Goal: Task Accomplishment & Management: Use online tool/utility

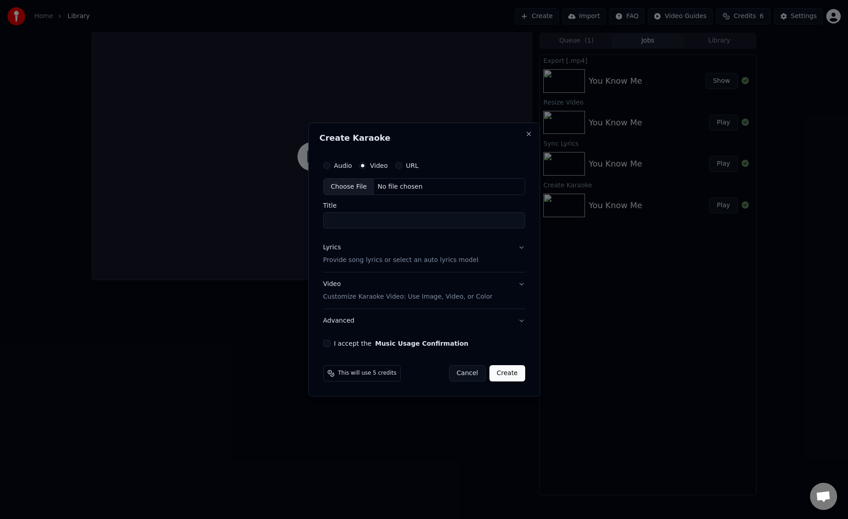
click at [376, 167] on label "Video" at bounding box center [379, 166] width 18 height 6
click at [366, 167] on button "Video" at bounding box center [362, 165] width 7 height 7
click at [359, 187] on div "Choose File" at bounding box center [349, 187] width 51 height 16
drag, startPoint x: 366, startPoint y: 220, endPoint x: 314, endPoint y: 221, distance: 52.1
click at [314, 221] on div "Create Karaoke Audio Video URL Choose File /Users/ei/Downloads/tugon-mv.mp4 Tit…" at bounding box center [424, 260] width 232 height 274
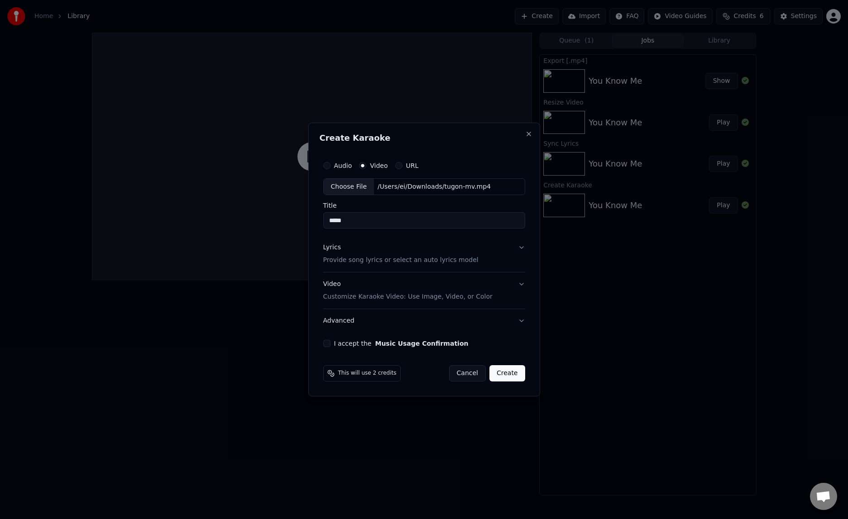
type input "*****"
click at [357, 263] on p "Provide song lyrics or select an auto lyrics model" at bounding box center [400, 260] width 155 height 9
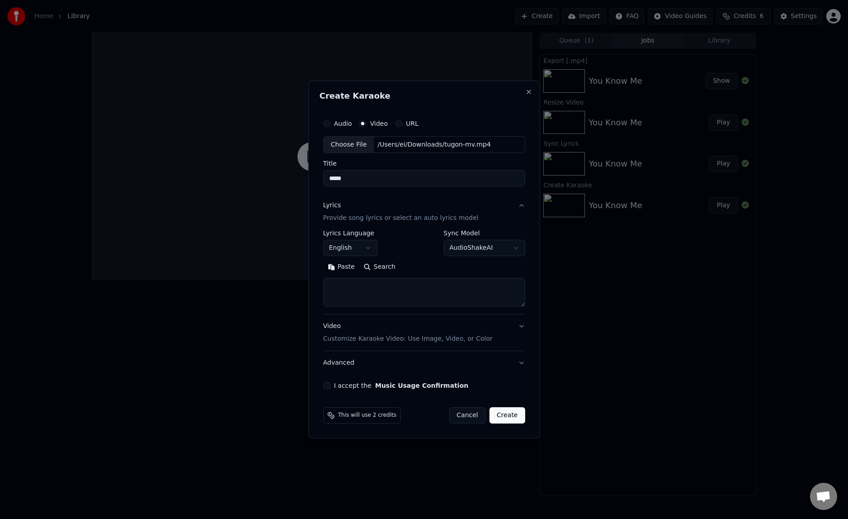
click at [404, 283] on textarea at bounding box center [424, 292] width 202 height 29
paste textarea "**********"
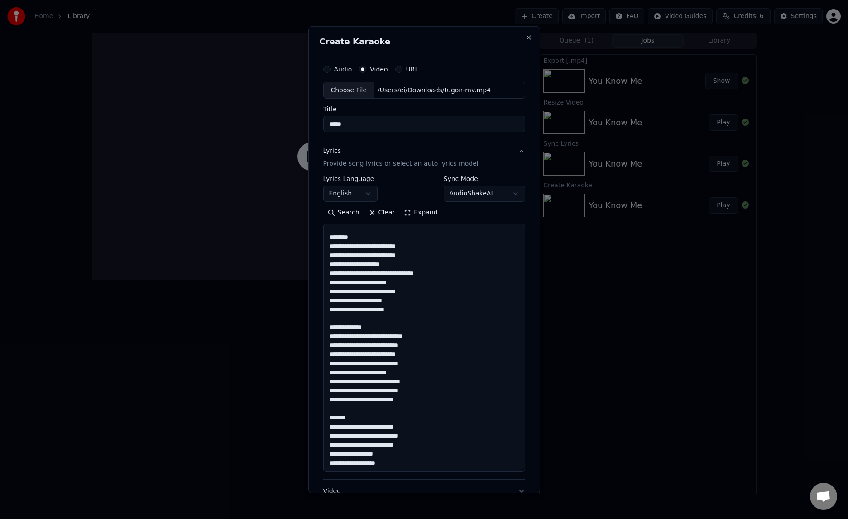
scroll to position [464, 0]
drag, startPoint x: 522, startPoint y: 305, endPoint x: 525, endPoint y: 472, distance: 166.6
click at [525, 472] on div "**********" at bounding box center [424, 307] width 209 height 502
drag, startPoint x: 361, startPoint y: 240, endPoint x: 306, endPoint y: 239, distance: 54.8
click at [306, 239] on body "**********" at bounding box center [424, 259] width 848 height 519
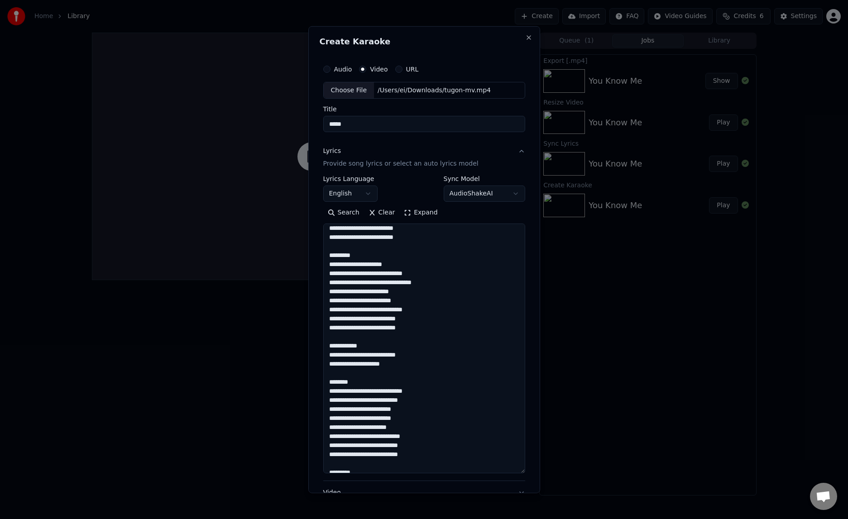
scroll to position [0, 0]
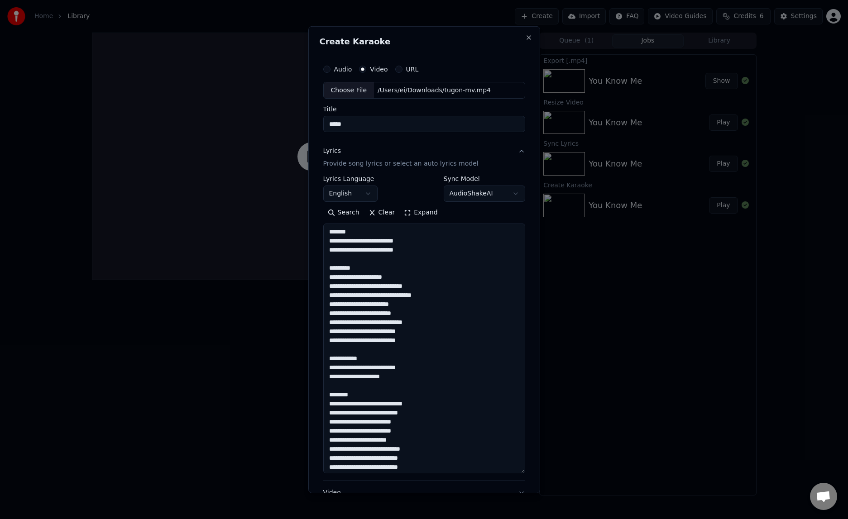
drag, startPoint x: 354, startPoint y: 233, endPoint x: 310, endPoint y: 232, distance: 44.4
click at [310, 232] on div "**********" at bounding box center [424, 259] width 232 height 467
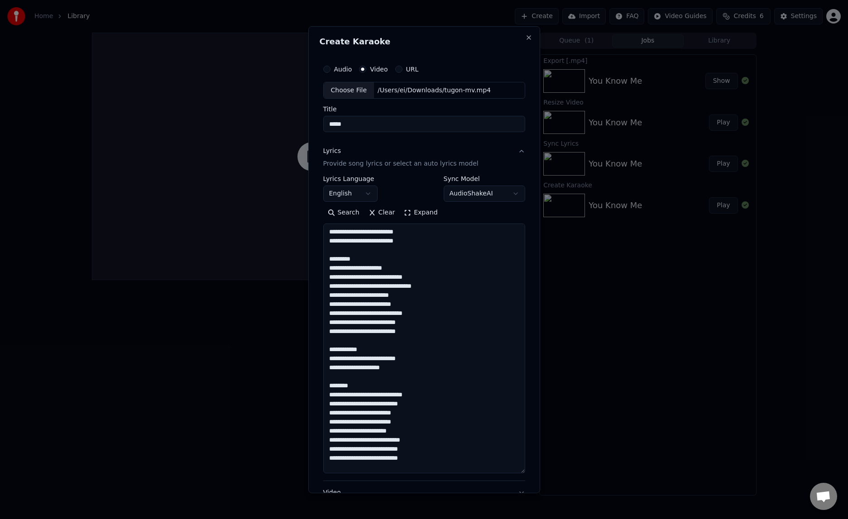
drag, startPoint x: 370, startPoint y: 261, endPoint x: 322, endPoint y: 261, distance: 48.4
click at [322, 261] on div "**********" at bounding box center [424, 307] width 209 height 503
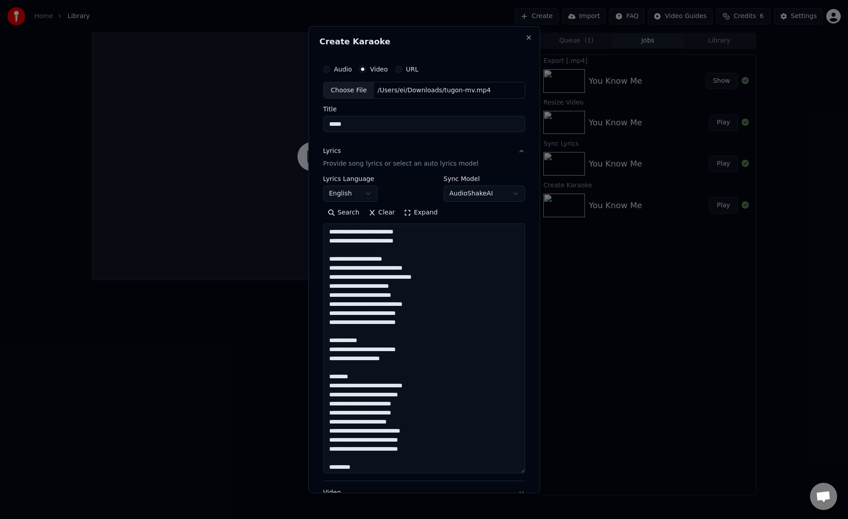
drag, startPoint x: 373, startPoint y: 340, endPoint x: 303, endPoint y: 338, distance: 69.3
click at [303, 338] on body "**********" at bounding box center [424, 259] width 848 height 519
click at [383, 342] on textarea at bounding box center [424, 349] width 202 height 250
drag, startPoint x: 374, startPoint y: 342, endPoint x: 326, endPoint y: 341, distance: 48.0
click at [326, 341] on textarea at bounding box center [424, 349] width 202 height 250
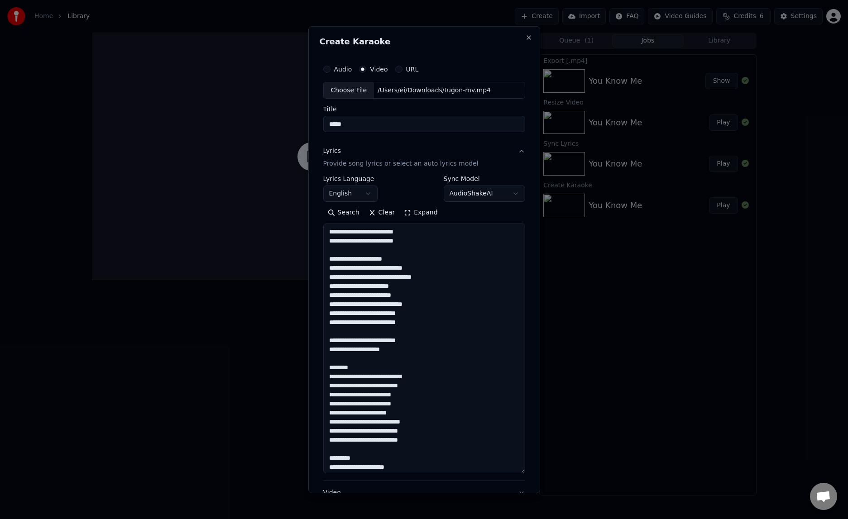
drag, startPoint x: 361, startPoint y: 367, endPoint x: 311, endPoint y: 368, distance: 49.8
click at [311, 368] on div "**********" at bounding box center [424, 259] width 232 height 467
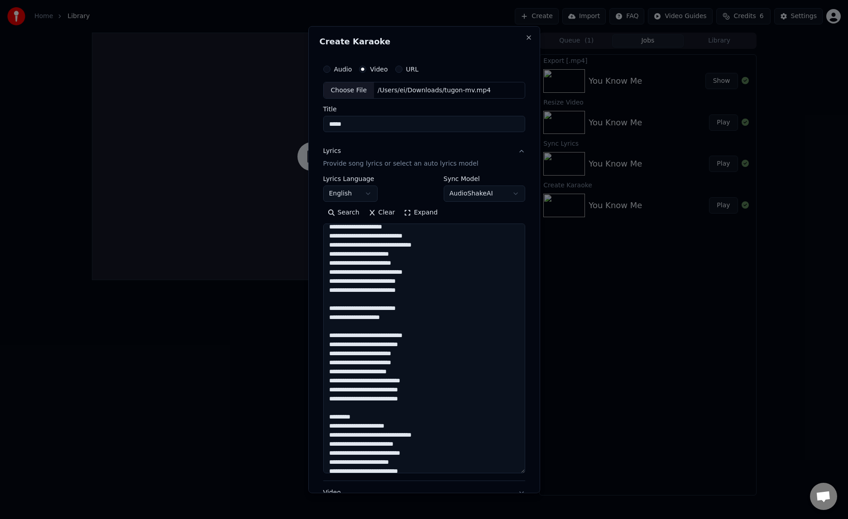
scroll to position [33, 0]
click at [375, 417] on textarea at bounding box center [424, 349] width 202 height 250
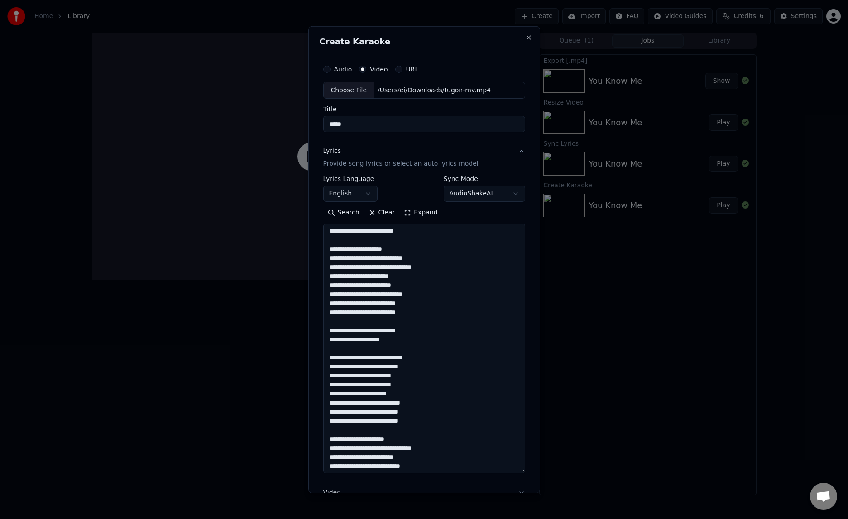
scroll to position [0, 0]
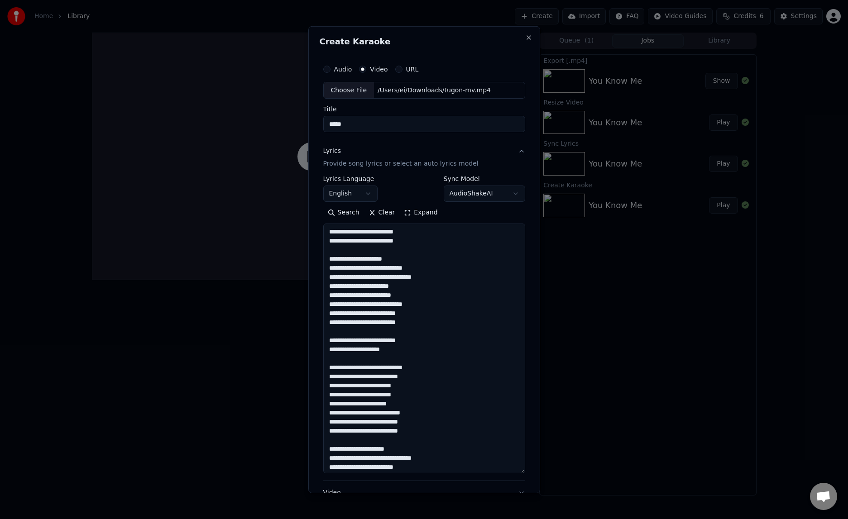
click at [346, 252] on textarea at bounding box center [424, 349] width 202 height 250
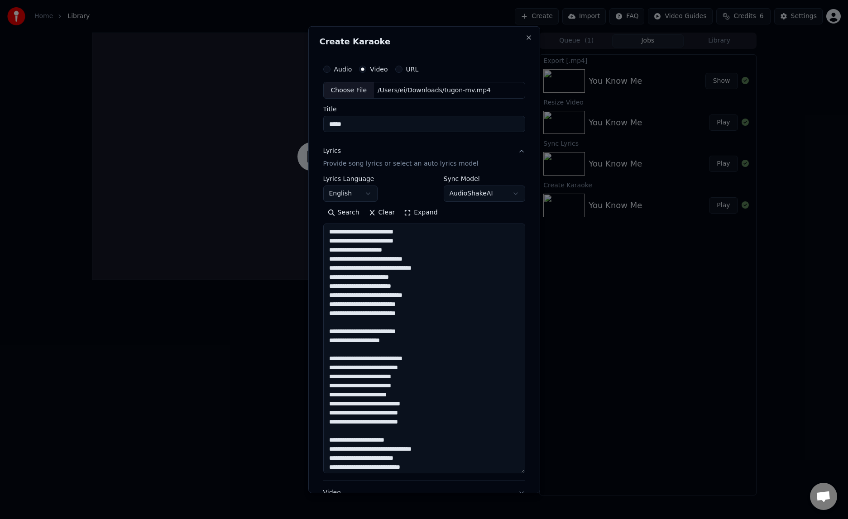
click at [357, 325] on textarea at bounding box center [424, 349] width 202 height 250
click at [361, 344] on textarea at bounding box center [424, 349] width 202 height 250
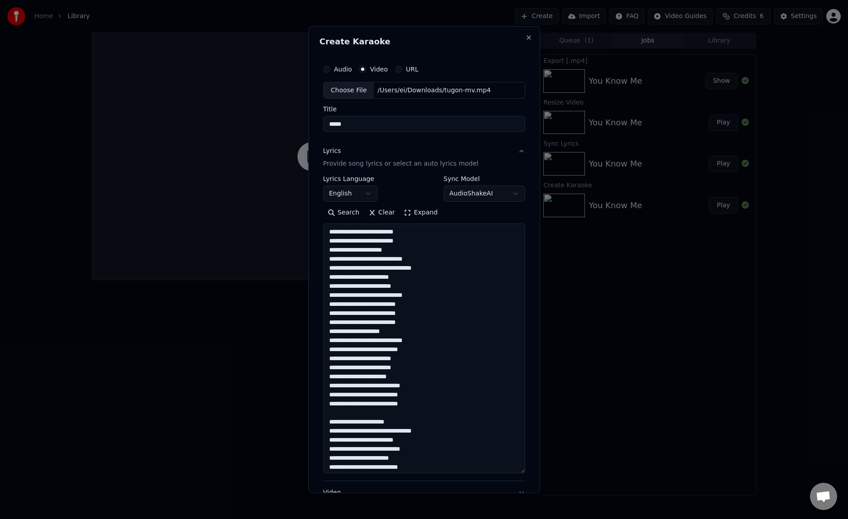
click at [361, 418] on textarea at bounding box center [424, 349] width 202 height 250
click at [367, 414] on textarea at bounding box center [424, 349] width 202 height 250
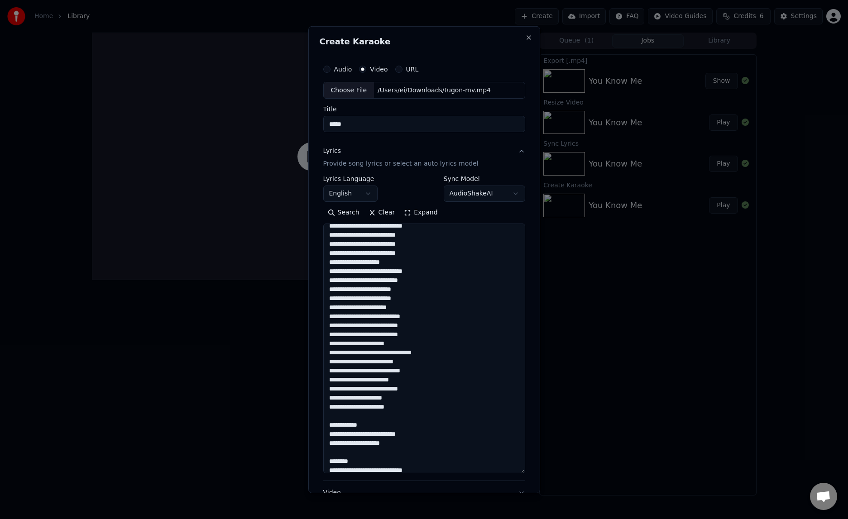
scroll to position [71, 0]
click at [373, 417] on textarea at bounding box center [424, 349] width 202 height 250
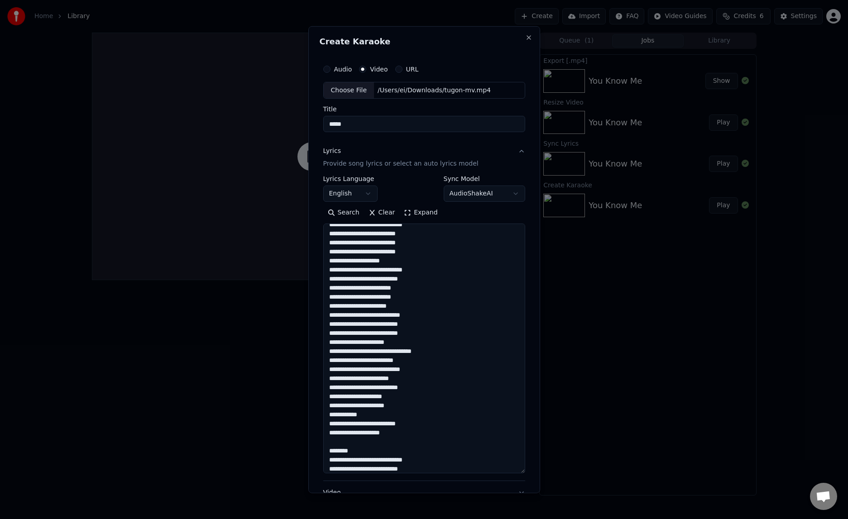
drag, startPoint x: 378, startPoint y: 415, endPoint x: 302, endPoint y: 414, distance: 75.6
click at [302, 414] on body "**********" at bounding box center [424, 259] width 848 height 519
click at [370, 418] on textarea at bounding box center [424, 349] width 202 height 250
drag, startPoint x: 370, startPoint y: 418, endPoint x: 329, endPoint y: 416, distance: 41.7
click at [329, 416] on textarea at bounding box center [424, 349] width 202 height 250
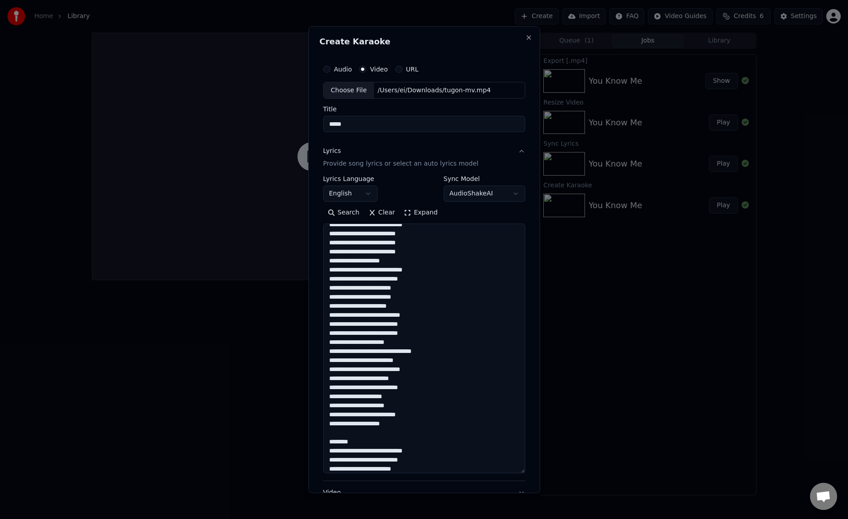
drag, startPoint x: 367, startPoint y: 444, endPoint x: 326, endPoint y: 442, distance: 41.2
click at [326, 442] on textarea at bounding box center [424, 349] width 202 height 250
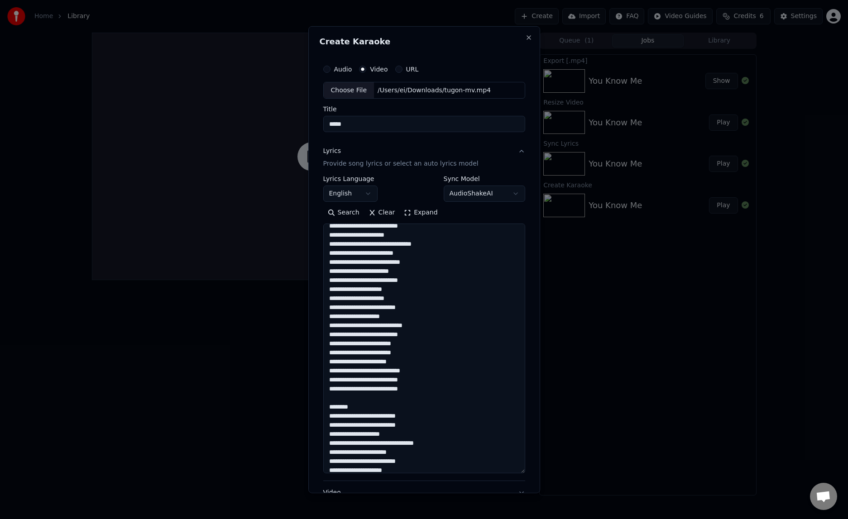
scroll to position [178, 0]
click at [367, 406] on textarea at bounding box center [424, 349] width 202 height 250
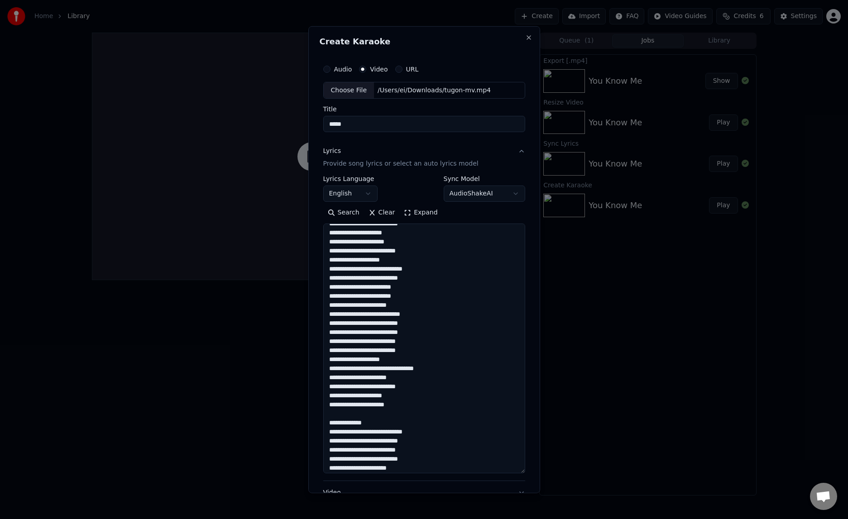
scroll to position [235, 0]
drag, startPoint x: 380, startPoint y: 424, endPoint x: 323, endPoint y: 412, distance: 58.3
click at [323, 412] on textarea at bounding box center [424, 349] width 202 height 250
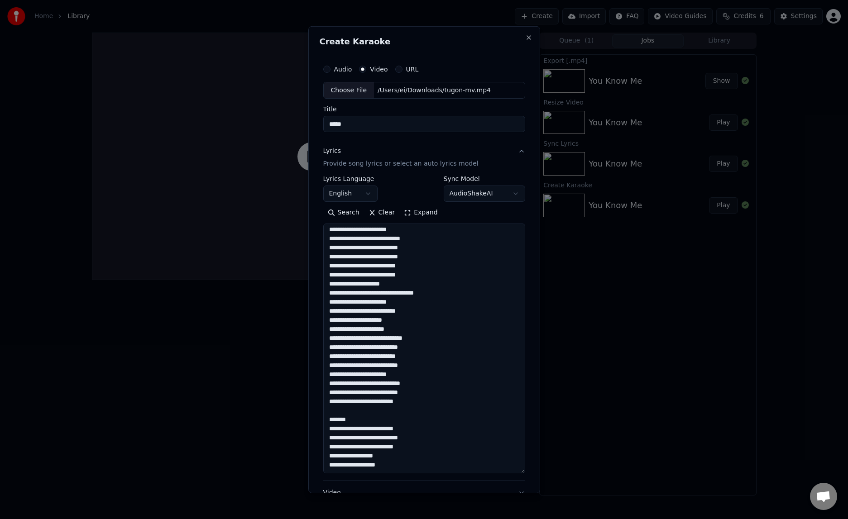
drag, startPoint x: 363, startPoint y: 419, endPoint x: 323, endPoint y: 412, distance: 40.9
click at [323, 412] on textarea at bounding box center [424, 349] width 202 height 250
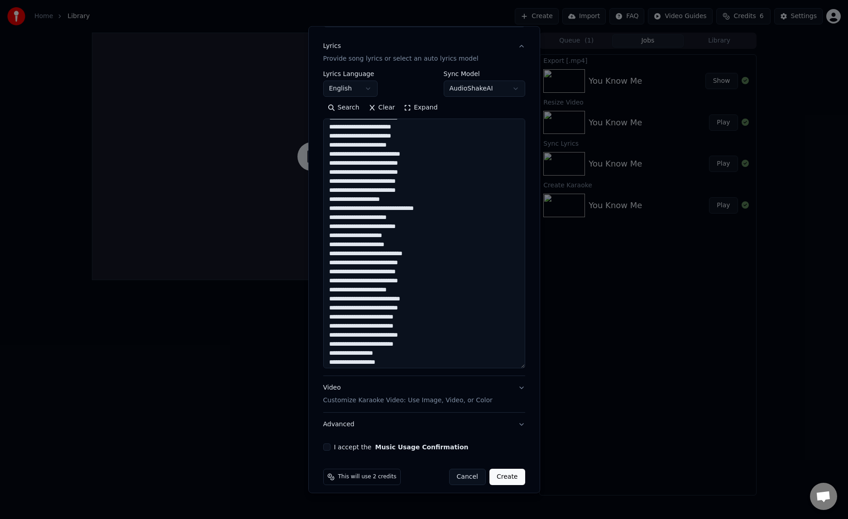
scroll to position [292, 0]
type textarea "**********"
click at [362, 400] on p "Customize Karaoke Video: Use Image, Video, or Color" at bounding box center [407, 400] width 169 height 9
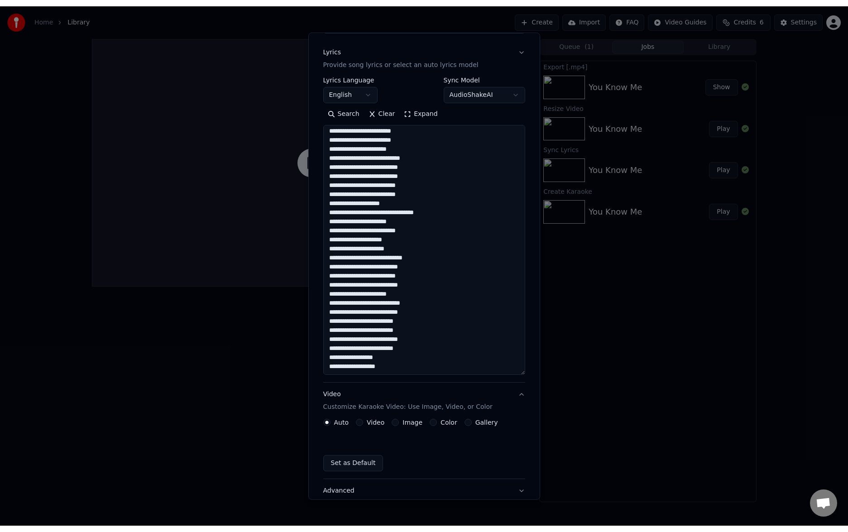
scroll to position [0, 0]
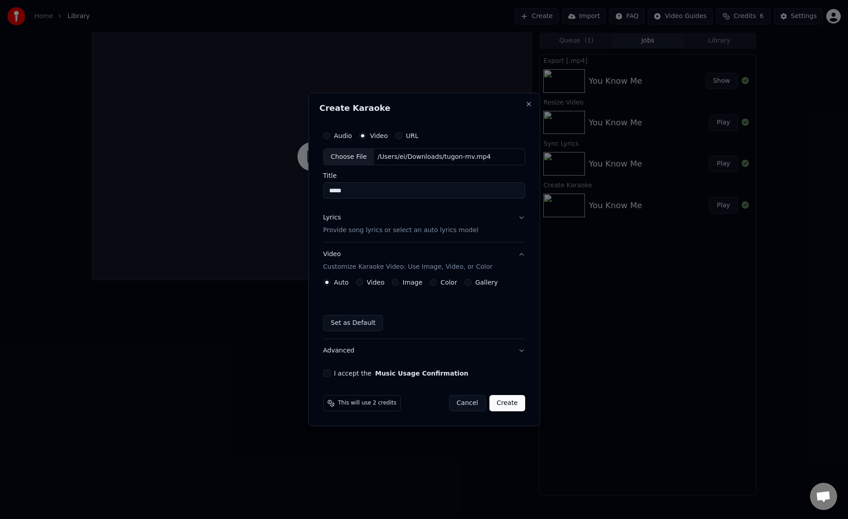
click at [360, 284] on button "Video" at bounding box center [359, 282] width 7 height 7
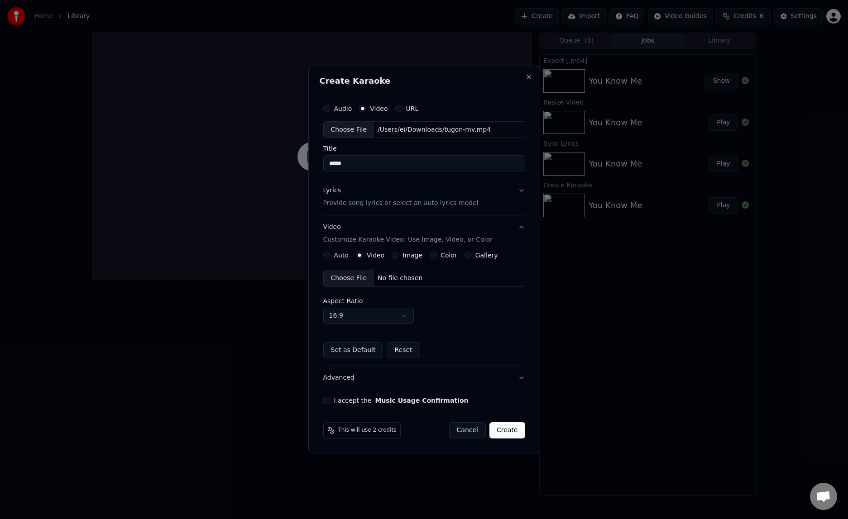
click at [352, 282] on div "Choose File" at bounding box center [349, 278] width 51 height 16
click at [330, 402] on button "I accept the Music Usage Confirmation" at bounding box center [326, 400] width 7 height 7
click at [511, 434] on button "Create" at bounding box center [507, 430] width 36 height 16
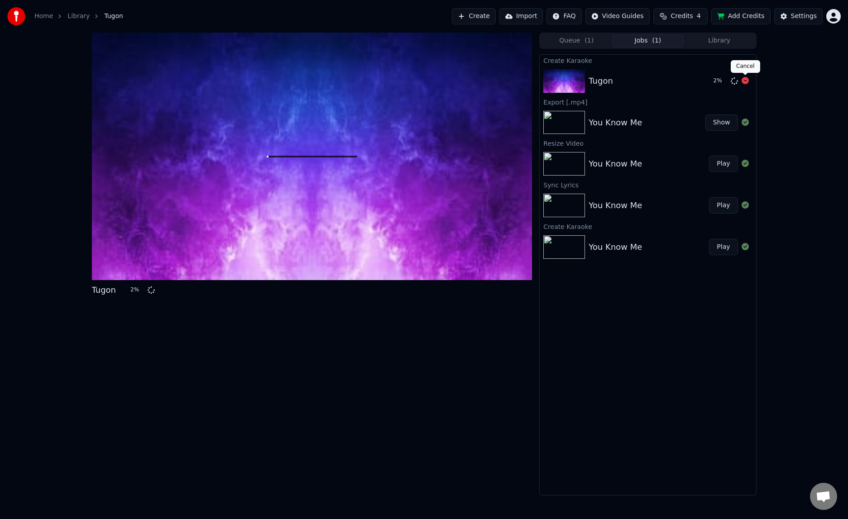
click at [746, 81] on icon at bounding box center [744, 80] width 7 height 7
click at [314, 155] on icon at bounding box center [311, 156] width 29 height 29
click at [481, 18] on button "Create" at bounding box center [474, 16] width 44 height 16
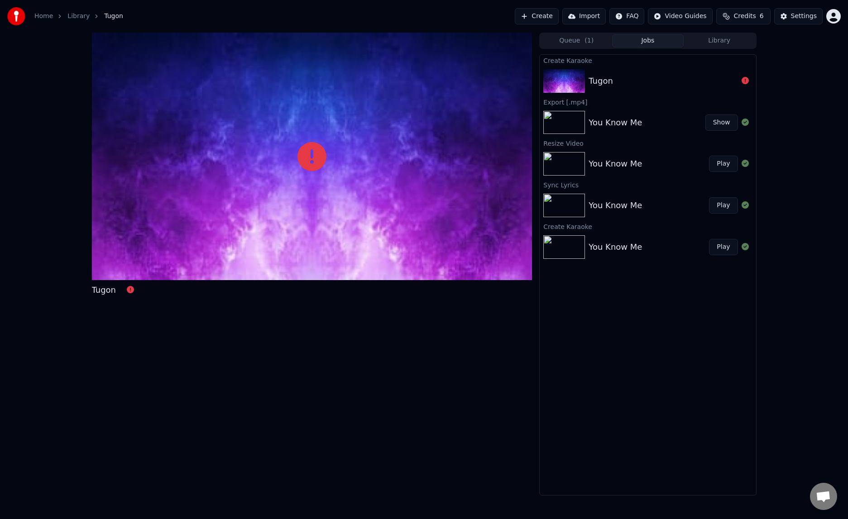
click at [571, 82] on img at bounding box center [564, 81] width 42 height 24
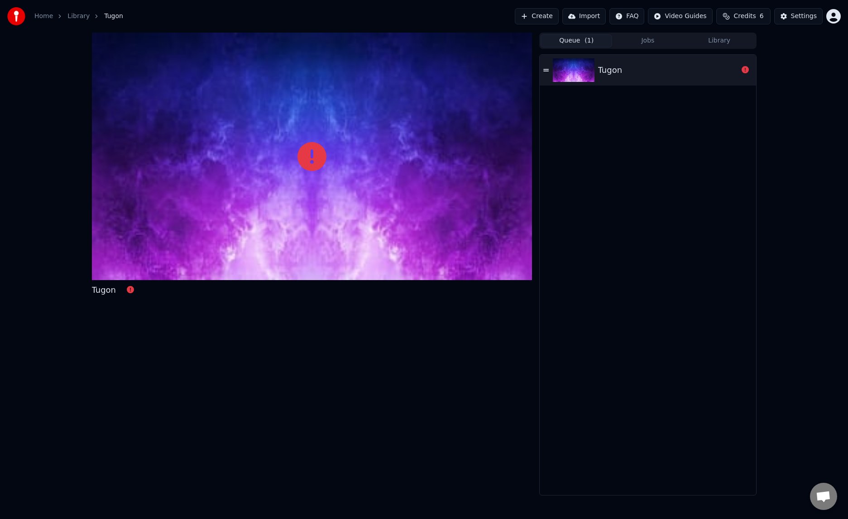
click at [574, 44] on button "Queue ( 1 )" at bounding box center [576, 40] width 72 height 13
click at [709, 40] on button "Library" at bounding box center [720, 40] width 72 height 13
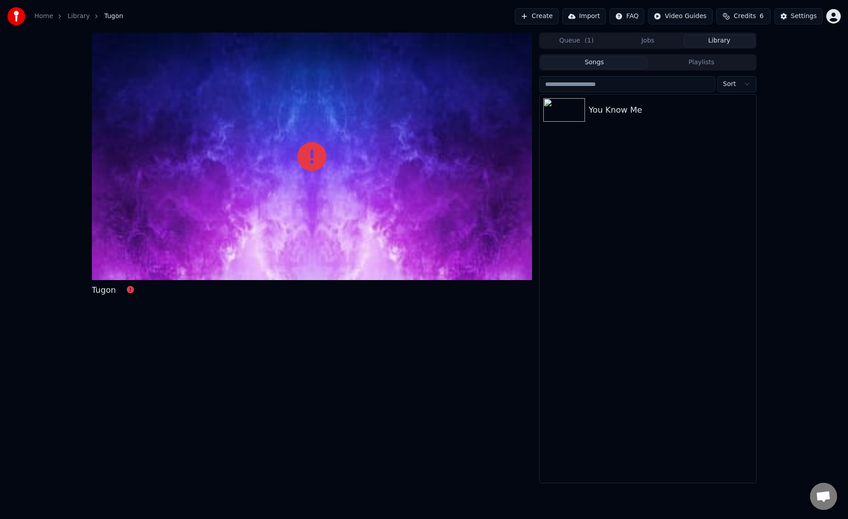
click at [319, 164] on icon at bounding box center [311, 156] width 29 height 29
drag, startPoint x: 543, startPoint y: 18, endPoint x: 663, endPoint y: 46, distance: 123.1
click at [664, 46] on div "Home Library Tugon Create Import FAQ Video Guides Credits 6 Settings Tugon Queu…" at bounding box center [424, 259] width 848 height 519
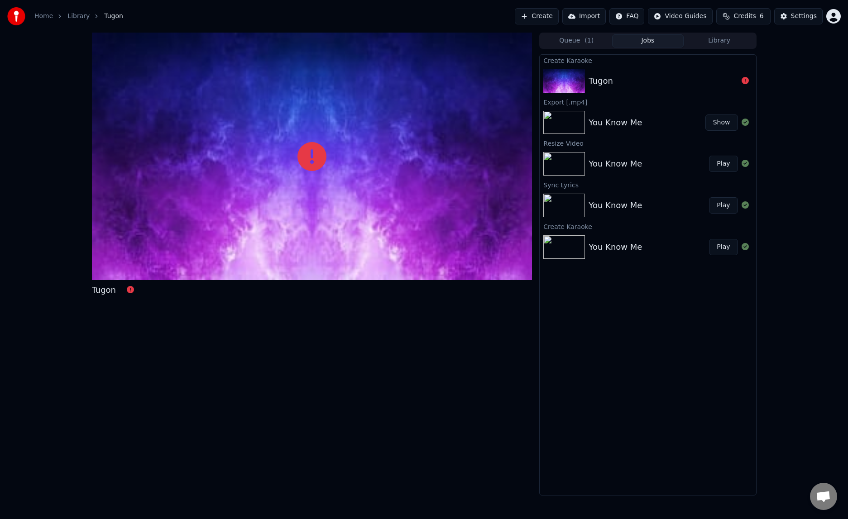
click at [658, 46] on button "Jobs" at bounding box center [648, 40] width 72 height 13
click at [722, 43] on button "Library" at bounding box center [720, 40] width 72 height 13
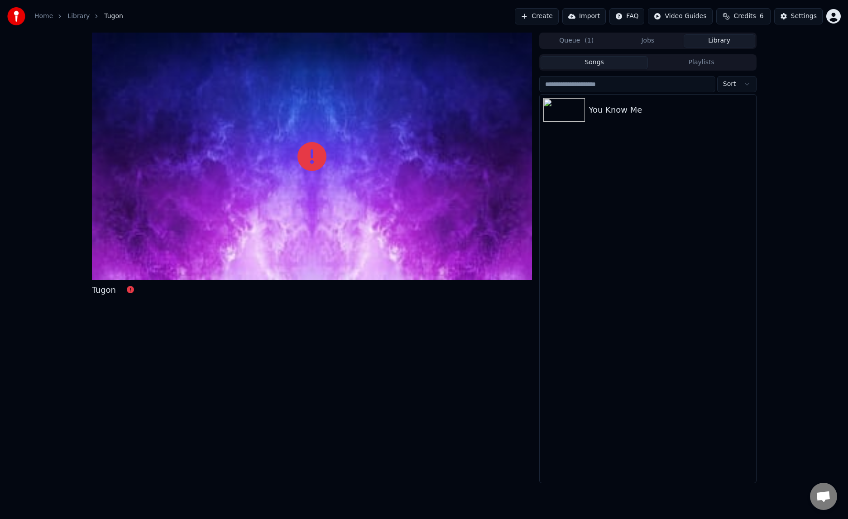
click at [587, 19] on button "Import" at bounding box center [583, 16] width 43 height 16
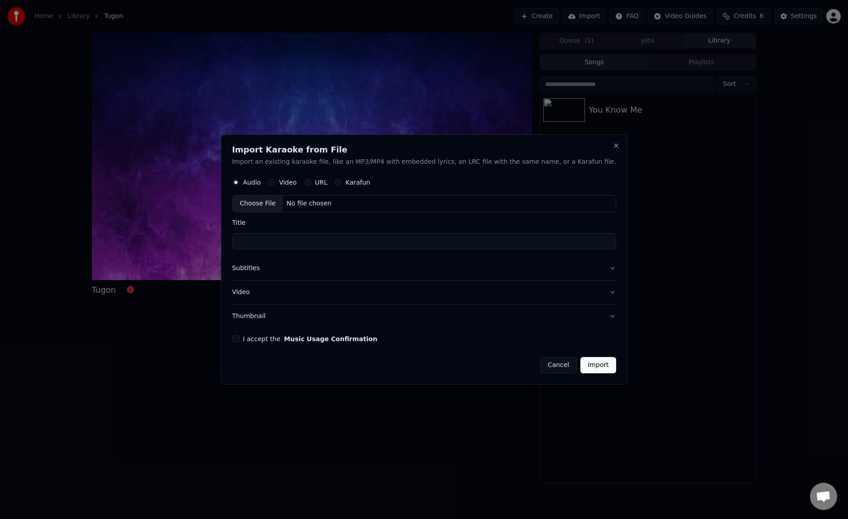
click at [540, 365] on button "Cancel" at bounding box center [558, 365] width 37 height 16
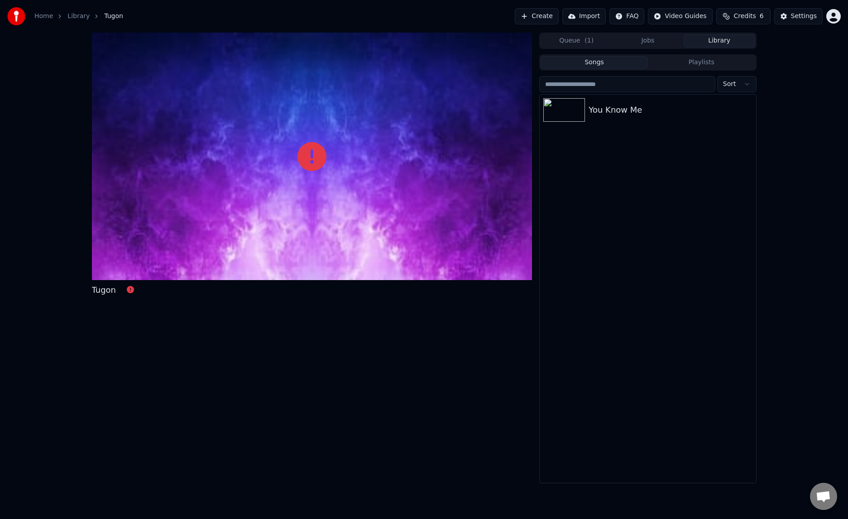
click at [546, 19] on button "Create" at bounding box center [537, 16] width 44 height 16
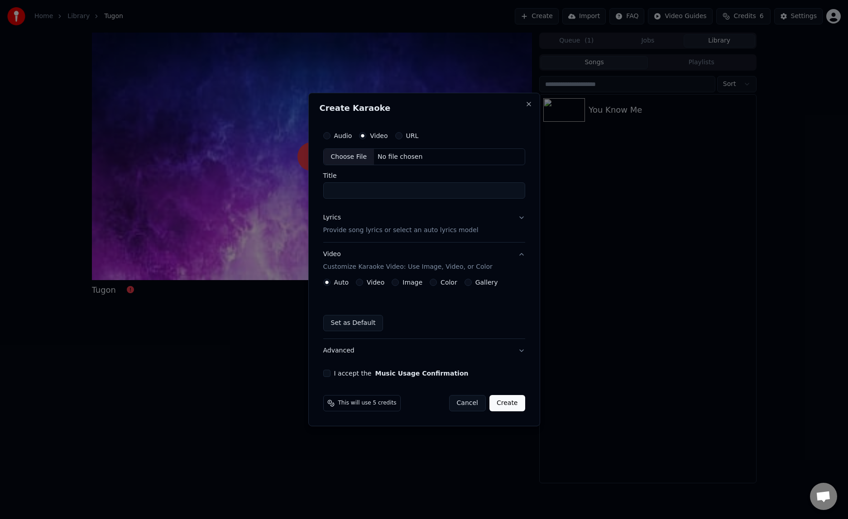
click at [327, 138] on button "Audio" at bounding box center [326, 135] width 7 height 7
click at [349, 161] on div "Choose File" at bounding box center [349, 157] width 51 height 16
click at [470, 405] on button "Cancel" at bounding box center [467, 403] width 37 height 16
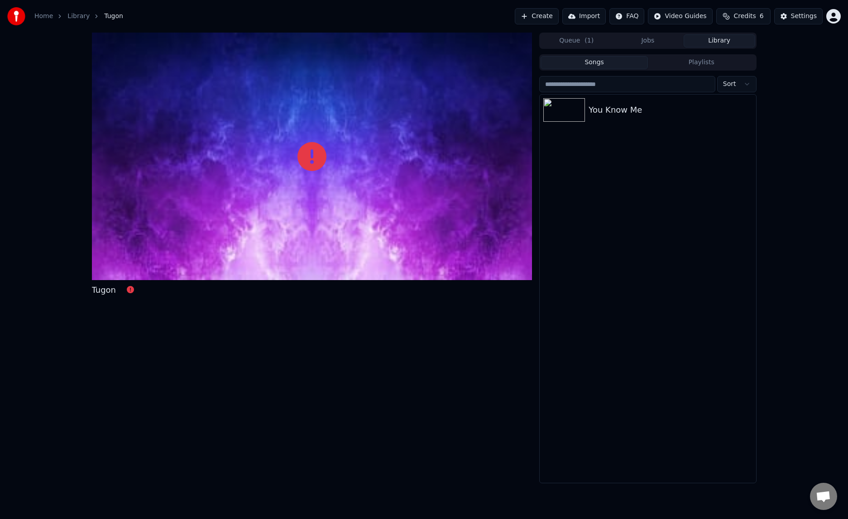
click at [543, 16] on button "Create" at bounding box center [537, 16] width 44 height 16
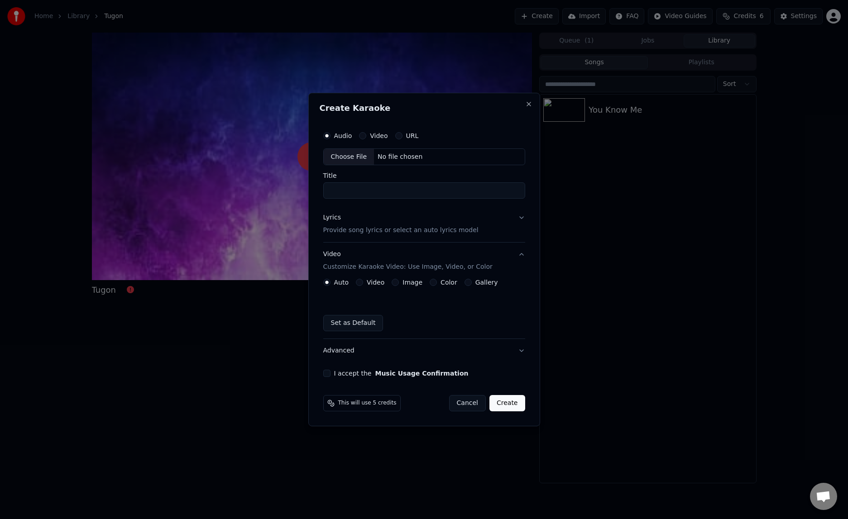
click at [349, 157] on div "Choose File" at bounding box center [349, 157] width 51 height 16
type input "*****"
click at [352, 231] on p "Provide song lyrics or select an auto lyrics model" at bounding box center [400, 230] width 155 height 9
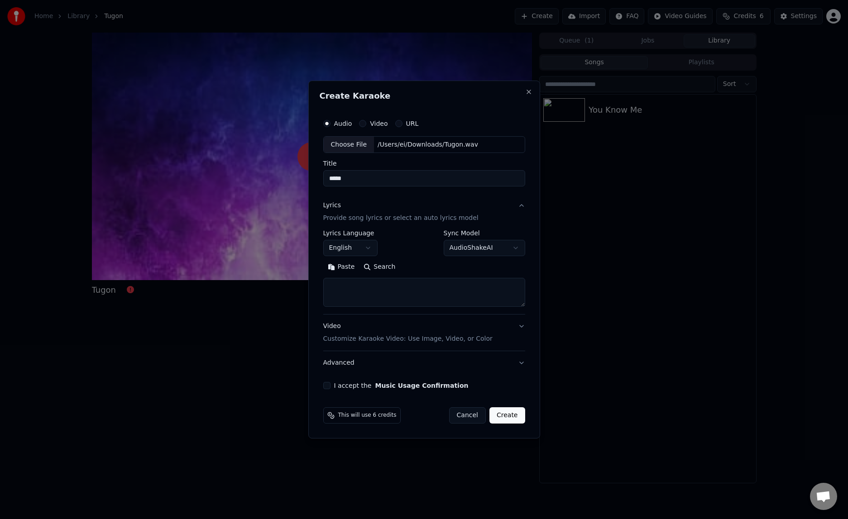
click at [363, 294] on textarea at bounding box center [424, 292] width 202 height 29
click at [363, 340] on p "Customize Karaoke Video: Use Image, Video, or Color" at bounding box center [407, 339] width 169 height 9
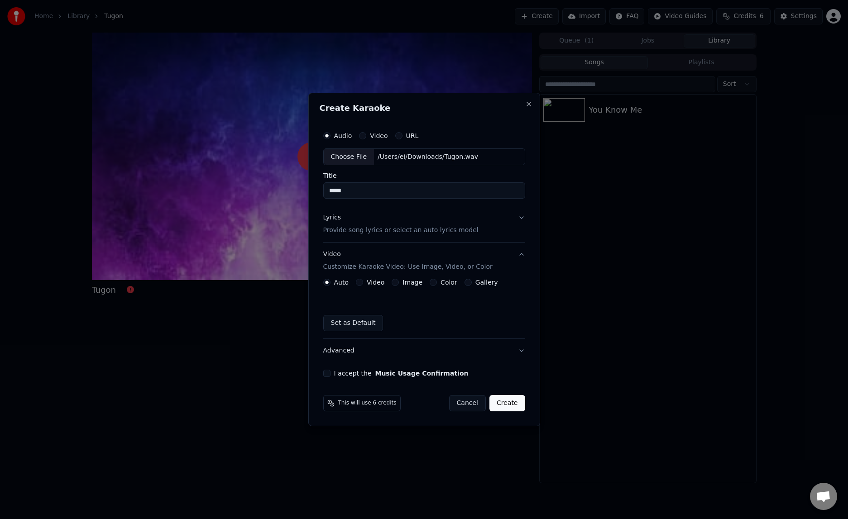
click at [360, 282] on button "Video" at bounding box center [359, 282] width 7 height 7
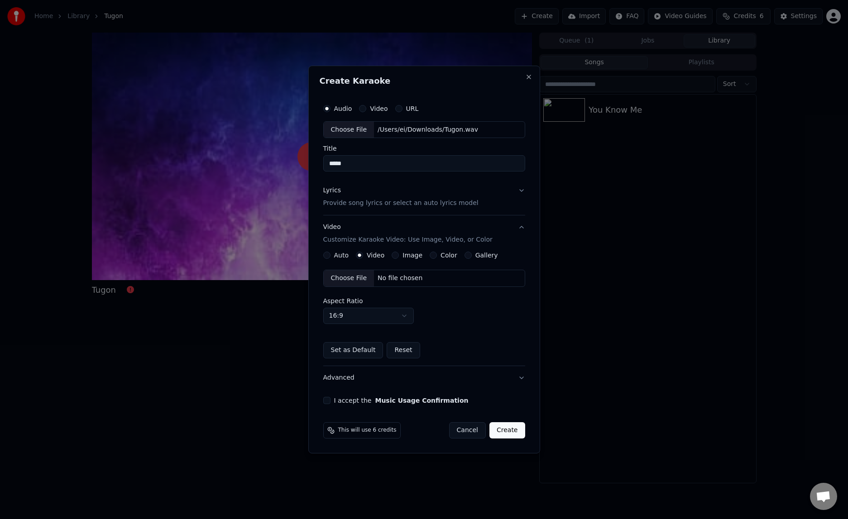
click at [354, 280] on div "Choose File" at bounding box center [349, 278] width 51 height 16
click at [359, 382] on button "Advanced" at bounding box center [424, 378] width 202 height 24
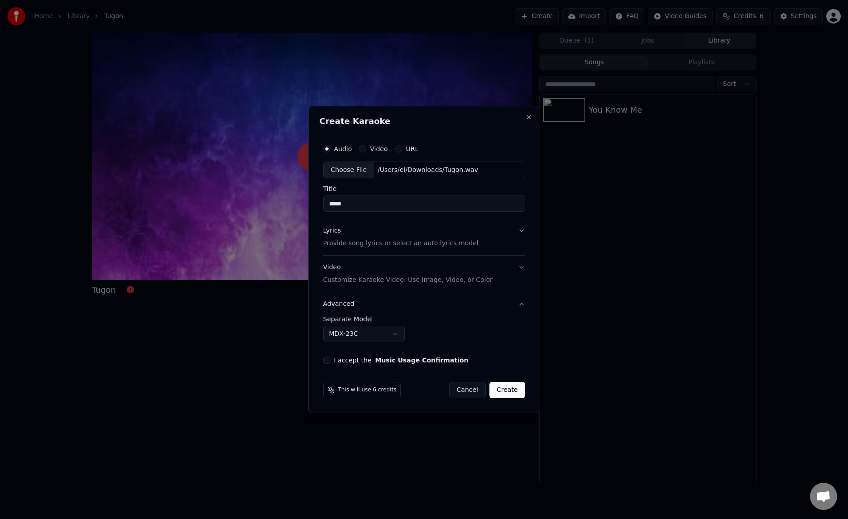
click at [352, 302] on button "Advanced" at bounding box center [424, 304] width 202 height 24
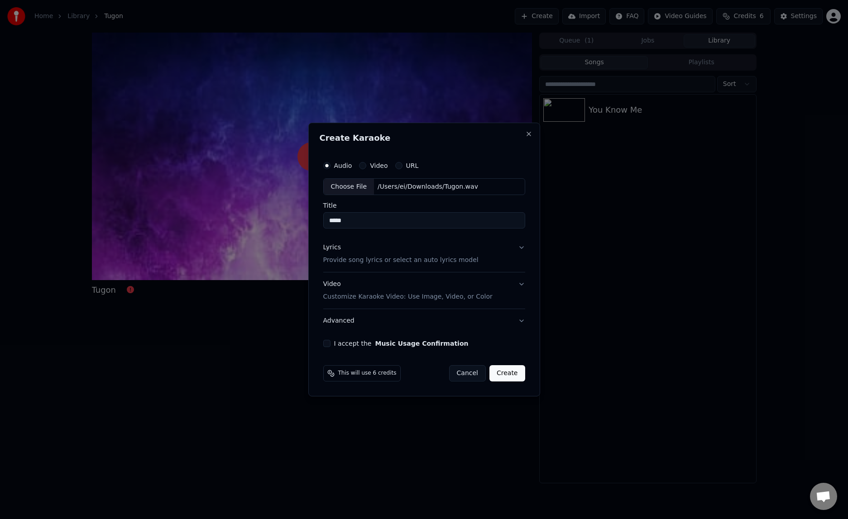
click at [328, 344] on button "I accept the Music Usage Confirmation" at bounding box center [326, 343] width 7 height 7
click at [332, 249] on div "Lyrics" at bounding box center [332, 248] width 18 height 9
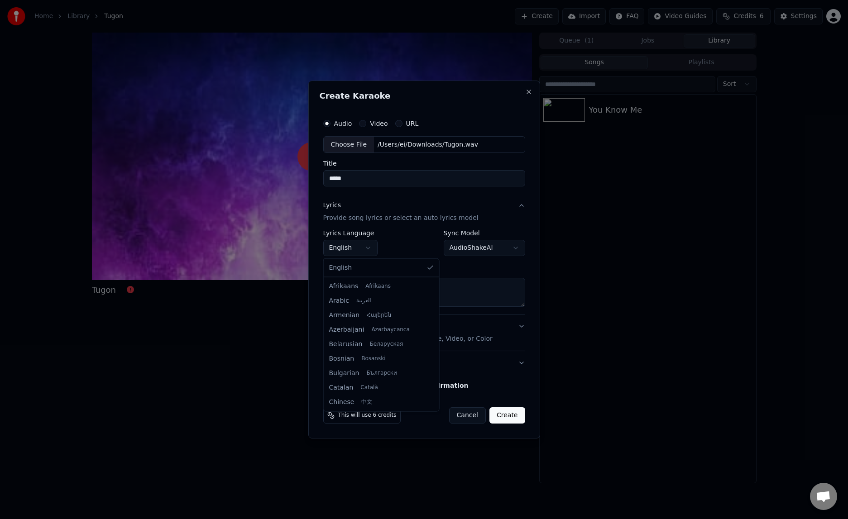
click at [367, 250] on body "**********" at bounding box center [424, 259] width 848 height 519
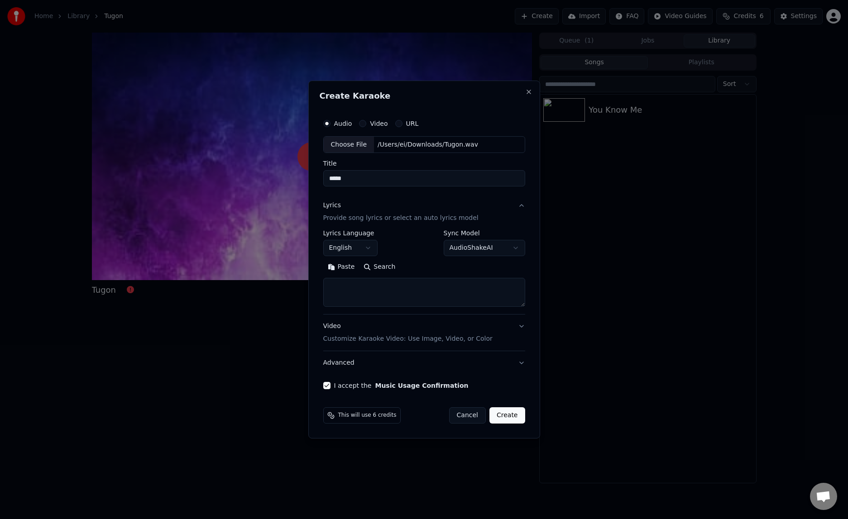
click at [359, 248] on button "English" at bounding box center [350, 248] width 54 height 16
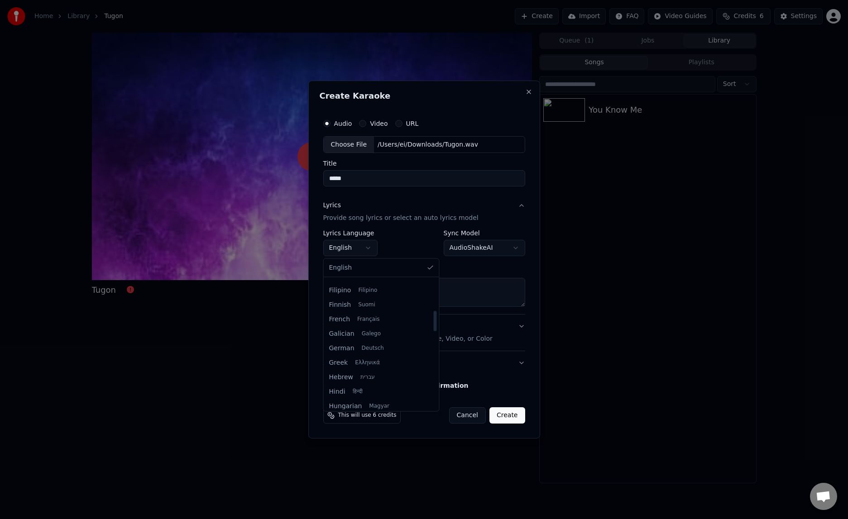
scroll to position [201, 0]
select select "**"
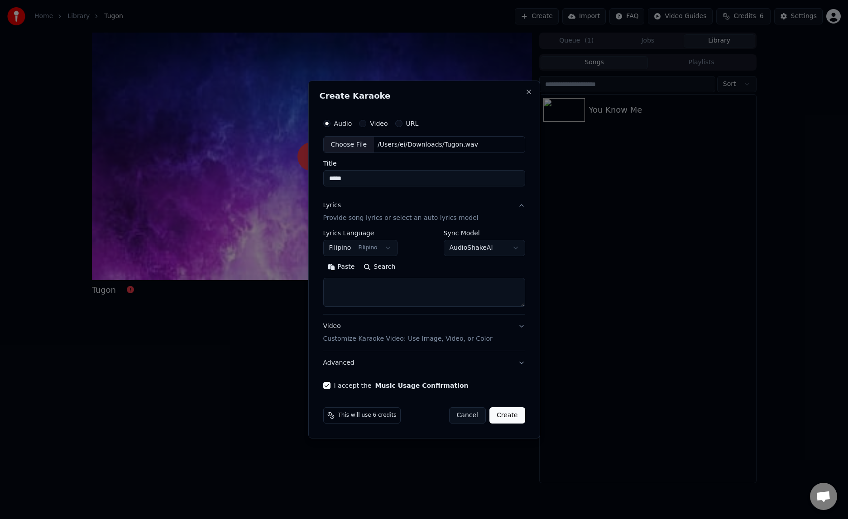
click at [360, 291] on textarea at bounding box center [424, 292] width 202 height 29
paste textarea "**********"
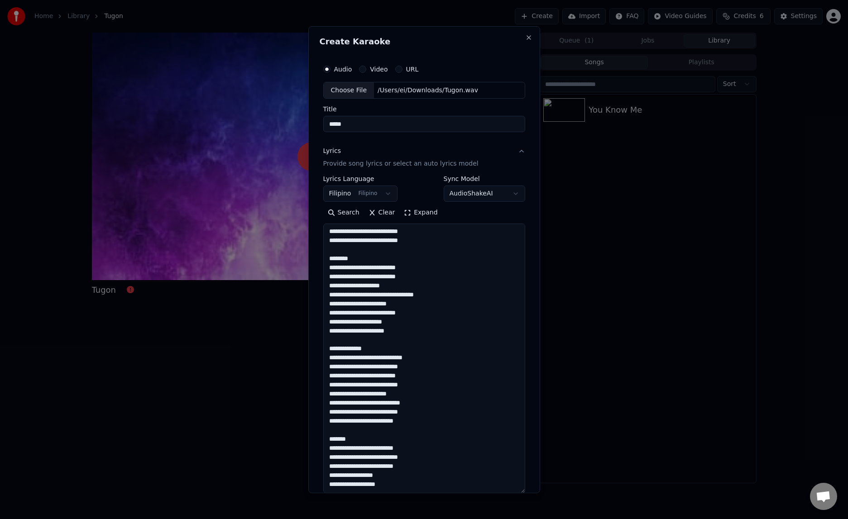
scroll to position [437, 0]
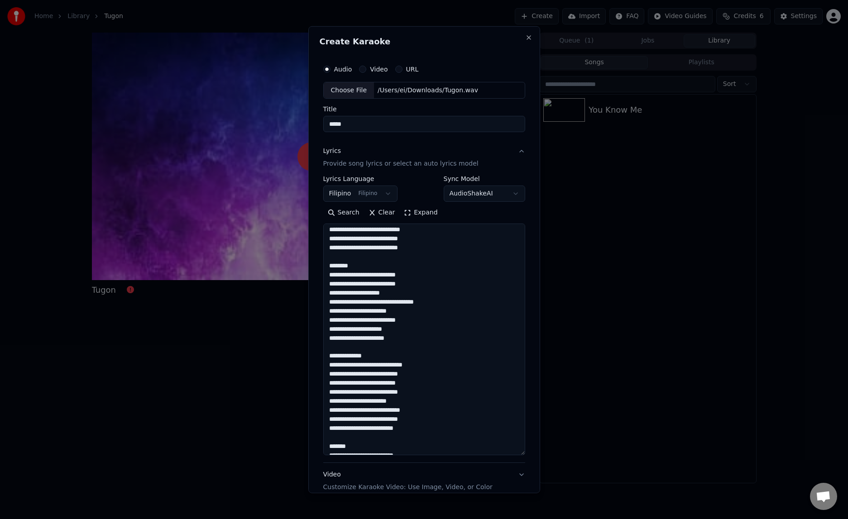
drag, startPoint x: 523, startPoint y: 306, endPoint x: 553, endPoint y: 454, distance: 151.0
click at [553, 454] on body "**********" at bounding box center [424, 259] width 848 height 519
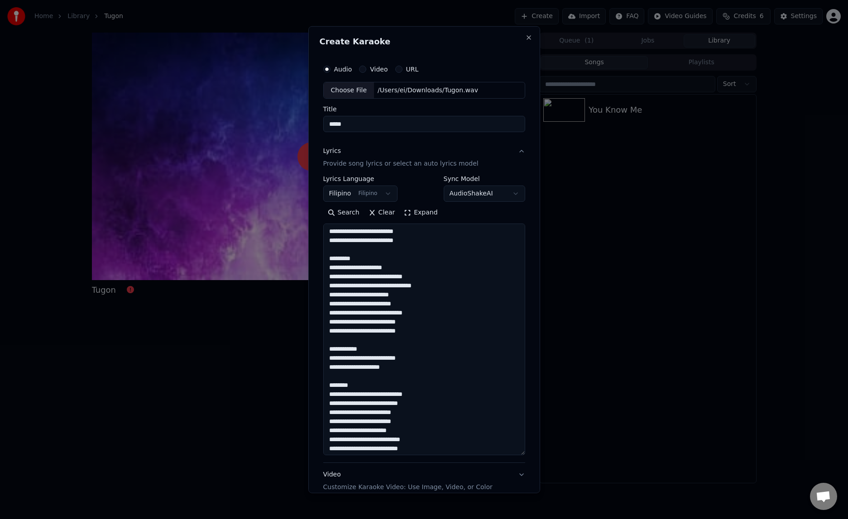
scroll to position [0, 0]
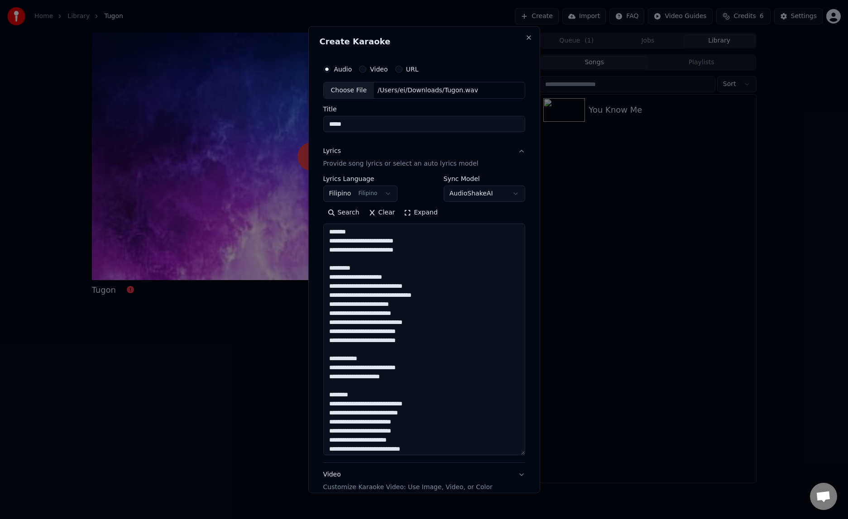
drag, startPoint x: 360, startPoint y: 268, endPoint x: 311, endPoint y: 270, distance: 48.9
click at [311, 270] on div "**********" at bounding box center [424, 259] width 232 height 467
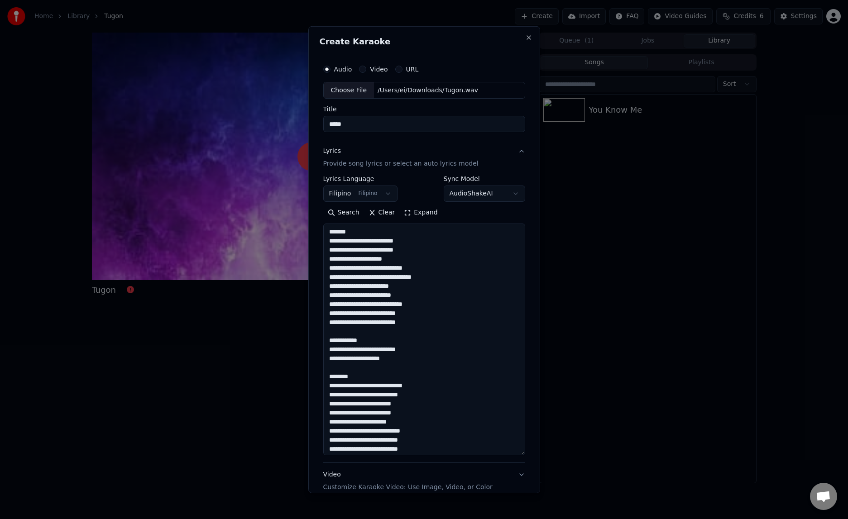
drag, startPoint x: 355, startPoint y: 233, endPoint x: 322, endPoint y: 232, distance: 32.6
click at [322, 232] on div "**********" at bounding box center [424, 298] width 209 height 485
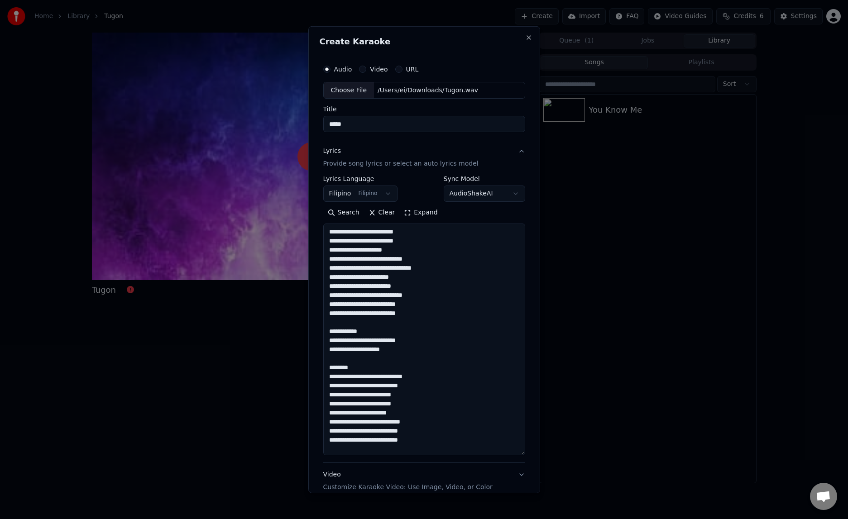
drag, startPoint x: 374, startPoint y: 333, endPoint x: 324, endPoint y: 325, distance: 50.8
click at [324, 325] on textarea at bounding box center [424, 340] width 202 height 232
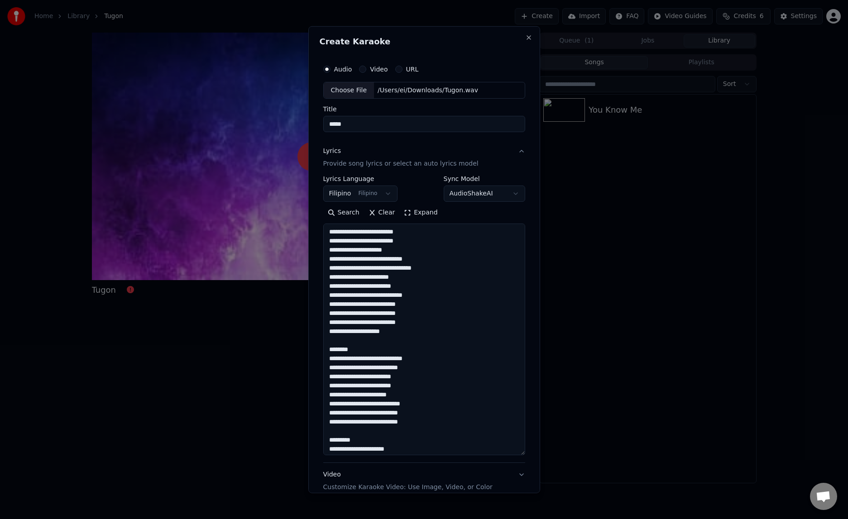
drag, startPoint x: 363, startPoint y: 352, endPoint x: 323, endPoint y: 342, distance: 41.4
click at [323, 342] on textarea at bounding box center [424, 340] width 202 height 232
drag, startPoint x: 363, startPoint y: 423, endPoint x: 326, endPoint y: 415, distance: 38.5
click at [326, 415] on textarea at bounding box center [424, 340] width 202 height 232
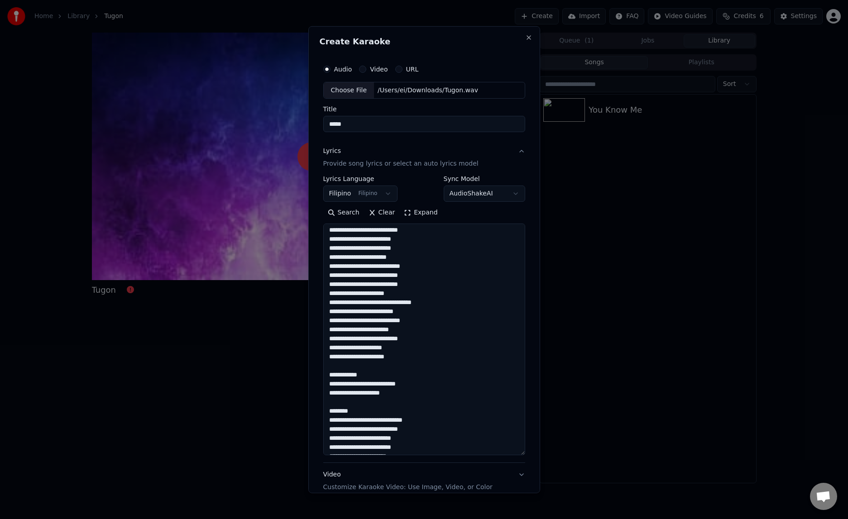
scroll to position [138, 0]
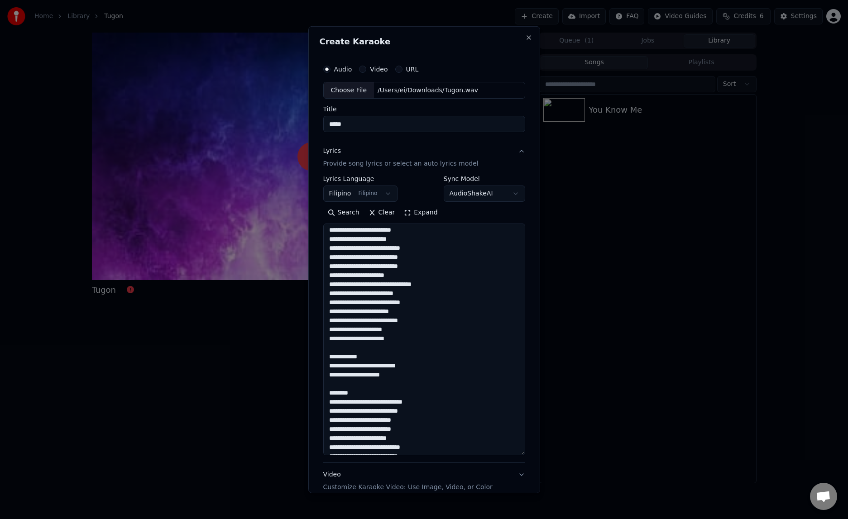
drag, startPoint x: 373, startPoint y: 356, endPoint x: 321, endPoint y: 348, distance: 52.3
click at [321, 348] on div "**********" at bounding box center [424, 298] width 209 height 485
drag, startPoint x: 363, startPoint y: 377, endPoint x: 322, endPoint y: 366, distance: 42.5
click at [322, 366] on div "**********" at bounding box center [424, 298] width 209 height 485
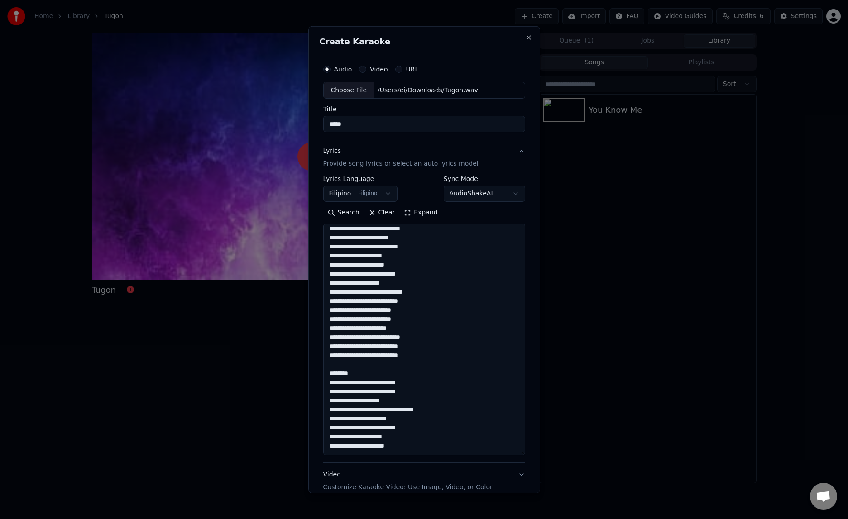
scroll to position [225, 0]
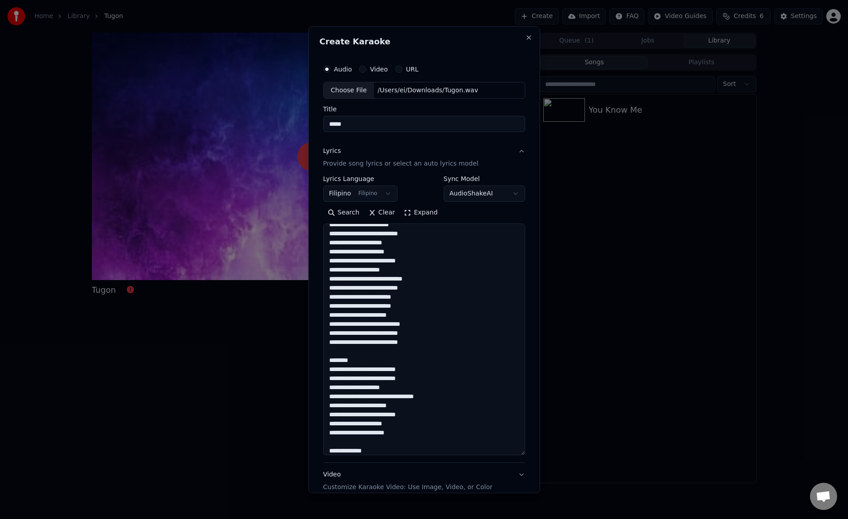
drag, startPoint x: 363, startPoint y: 363, endPoint x: 323, endPoint y: 350, distance: 41.2
click at [323, 350] on textarea at bounding box center [424, 340] width 202 height 232
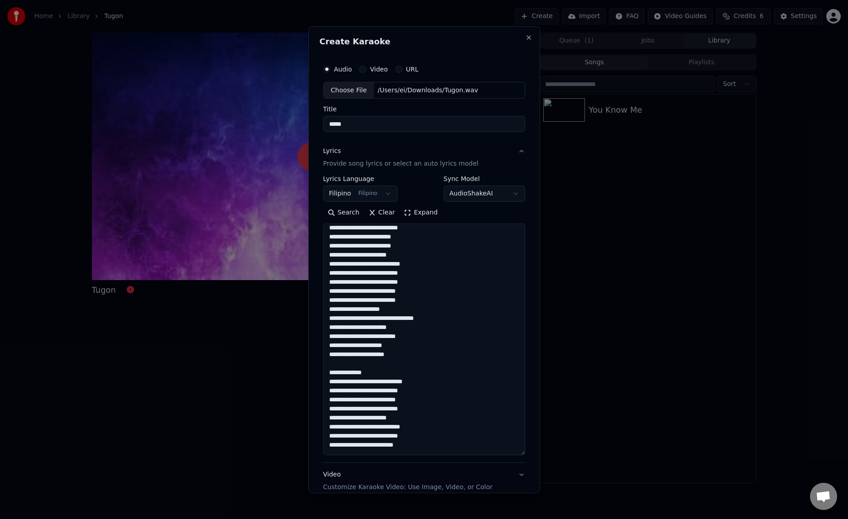
scroll to position [288, 0]
drag, startPoint x: 376, startPoint y: 371, endPoint x: 322, endPoint y: 362, distance: 54.1
click at [322, 362] on div "**********" at bounding box center [424, 298] width 209 height 485
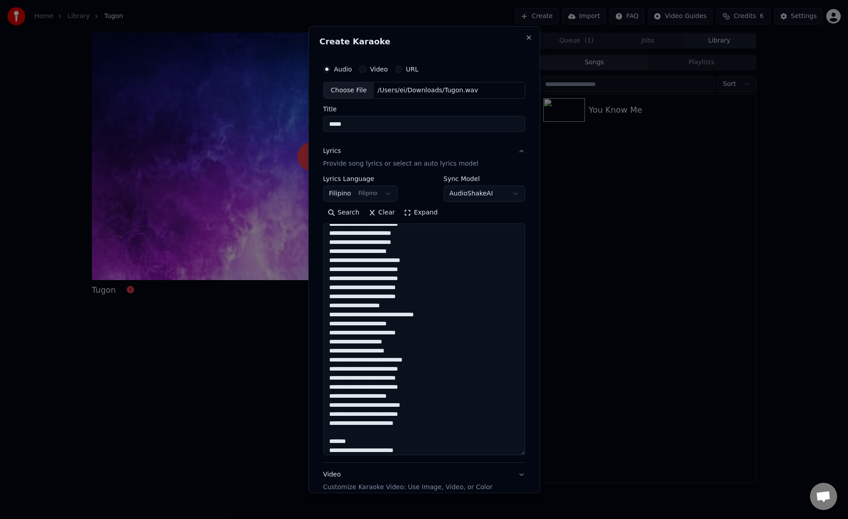
drag, startPoint x: 358, startPoint y: 441, endPoint x: 325, endPoint y: 433, distance: 34.1
click at [325, 433] on textarea at bounding box center [424, 340] width 202 height 232
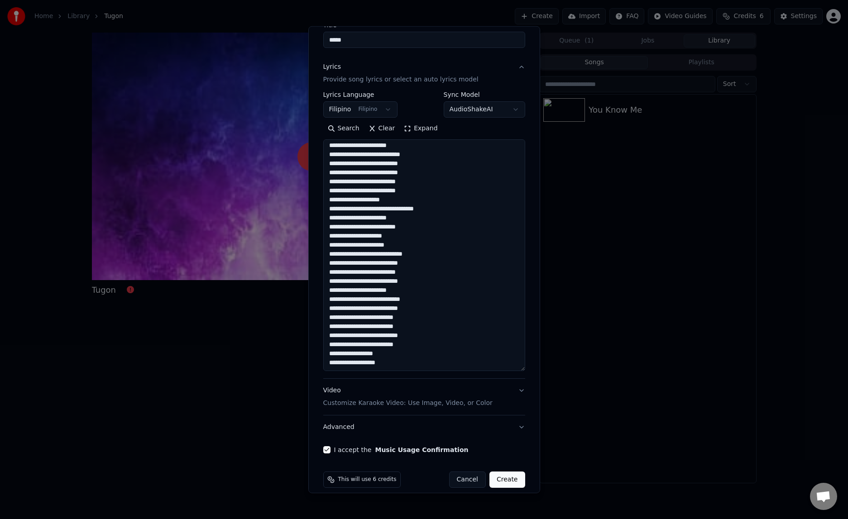
scroll to position [94, 0]
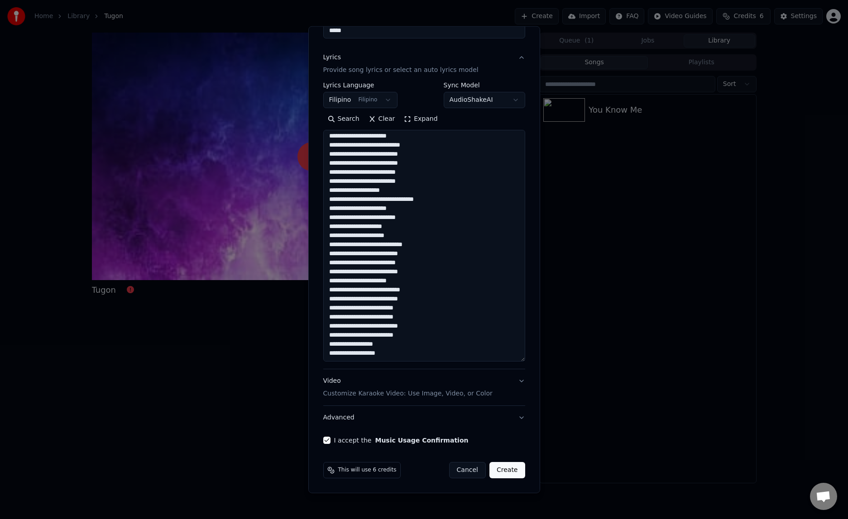
type textarea "**********"
click at [515, 471] on button "Create" at bounding box center [507, 470] width 36 height 16
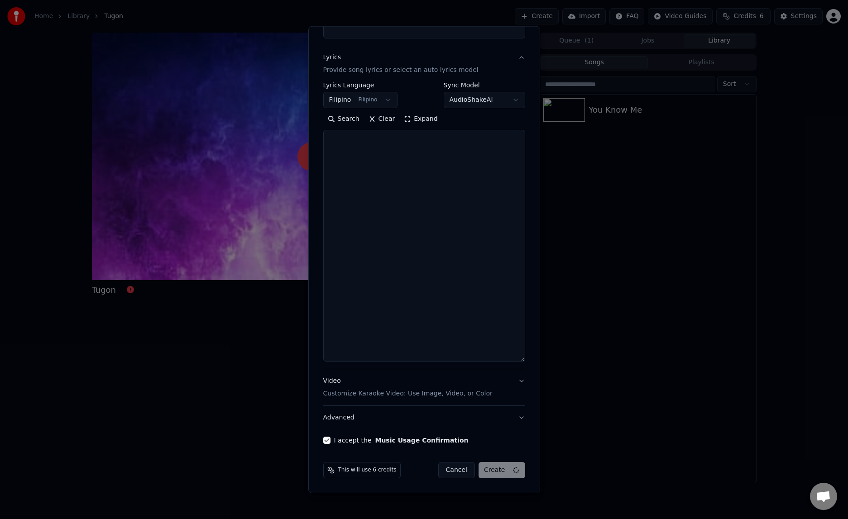
select select
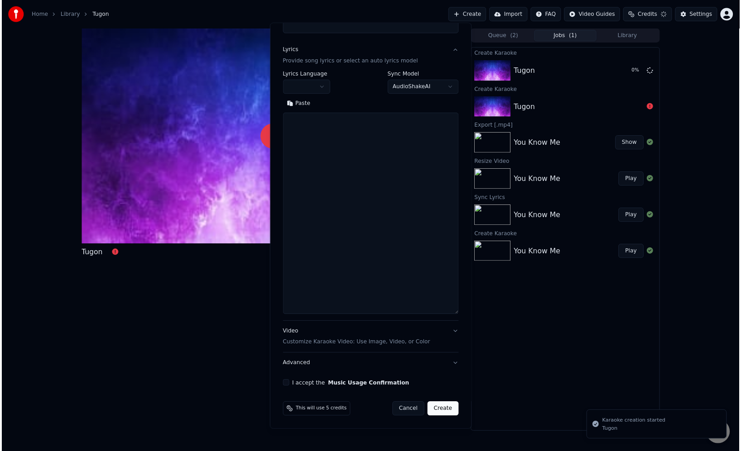
scroll to position [0, 0]
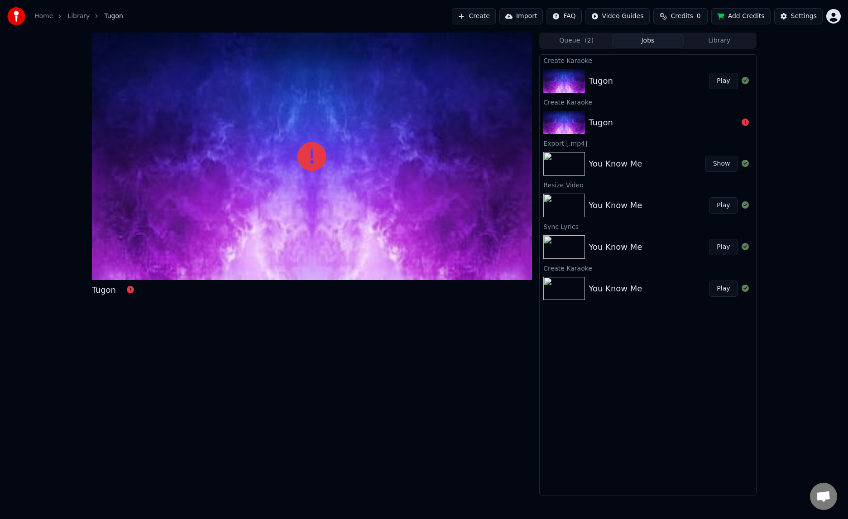
click at [717, 41] on button "Library" at bounding box center [720, 40] width 72 height 13
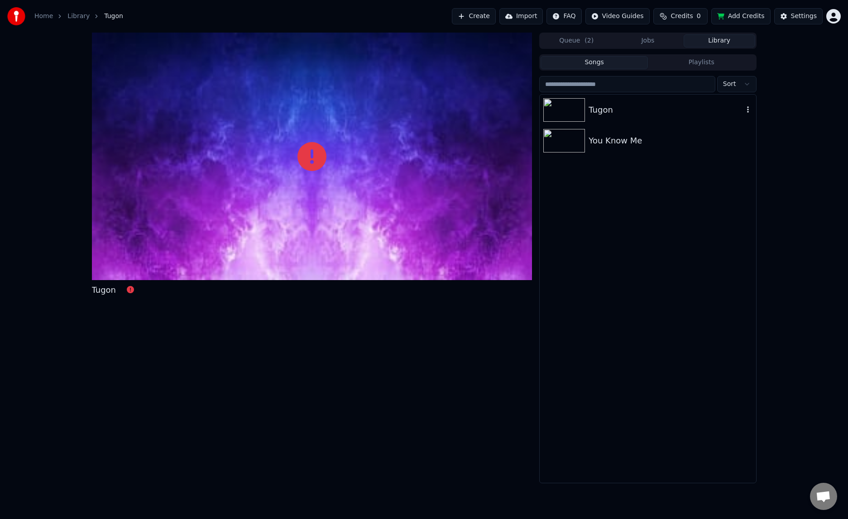
click at [569, 113] on img at bounding box center [564, 110] width 42 height 24
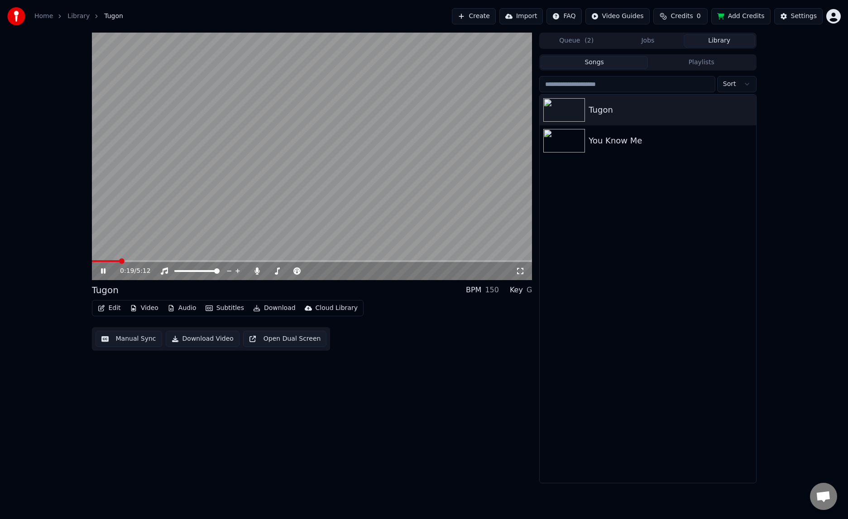
click at [521, 274] on icon at bounding box center [520, 271] width 6 height 6
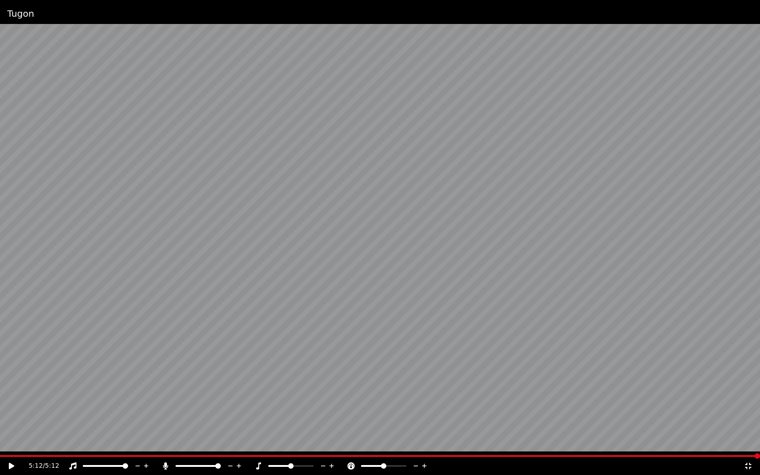
click at [10, 468] on icon at bounding box center [11, 466] width 5 height 6
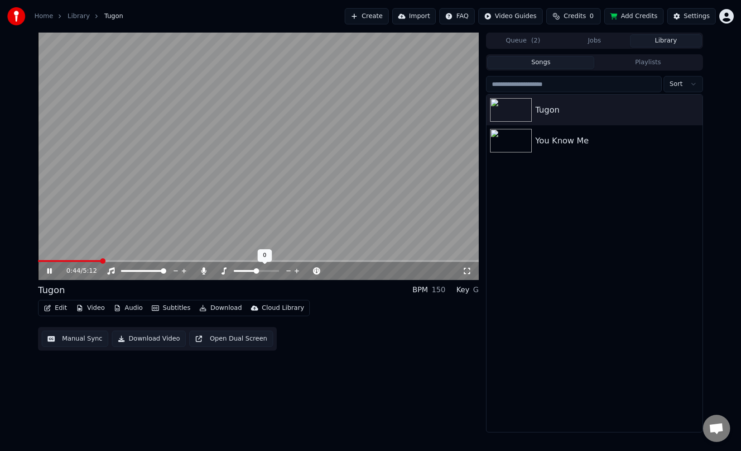
click at [232, 270] on div at bounding box center [264, 271] width 73 height 9
click at [234, 270] on span at bounding box center [245, 271] width 23 height 2
click at [296, 271] on icon at bounding box center [296, 271] width 5 height 5
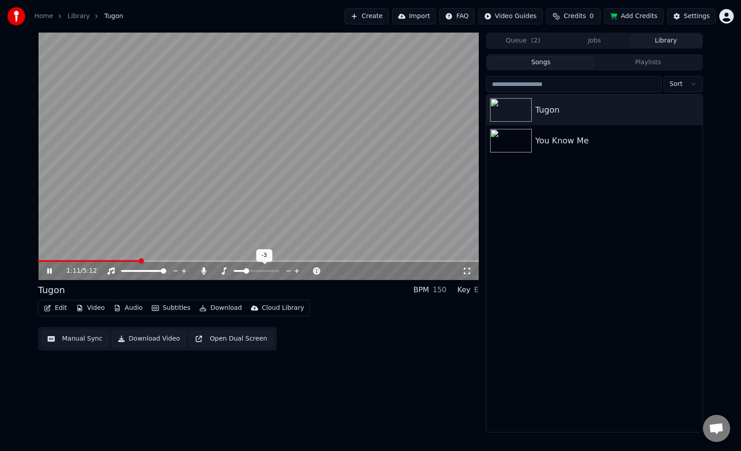
click at [296, 271] on icon at bounding box center [296, 271] width 5 height 5
click at [297, 271] on icon at bounding box center [296, 271] width 5 height 5
click at [466, 272] on icon at bounding box center [466, 271] width 9 height 7
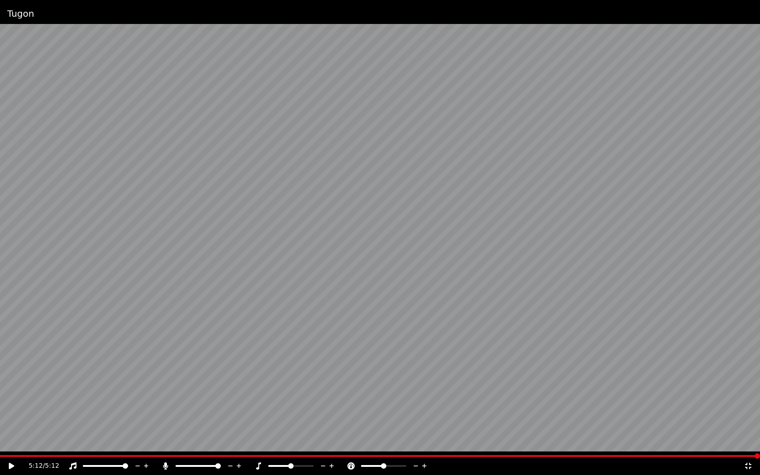
click at [748, 468] on icon at bounding box center [748, 466] width 9 height 7
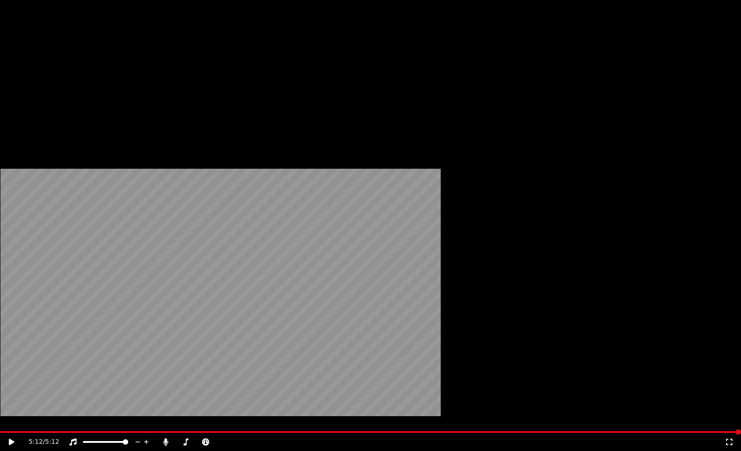
click at [95, 67] on button "Video" at bounding box center [90, 60] width 36 height 13
